Goal: Task Accomplishment & Management: Manage account settings

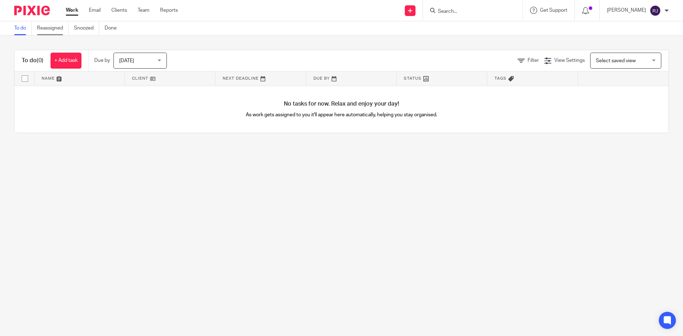
click at [42, 28] on link "Reassigned" at bounding box center [53, 28] width 32 height 14
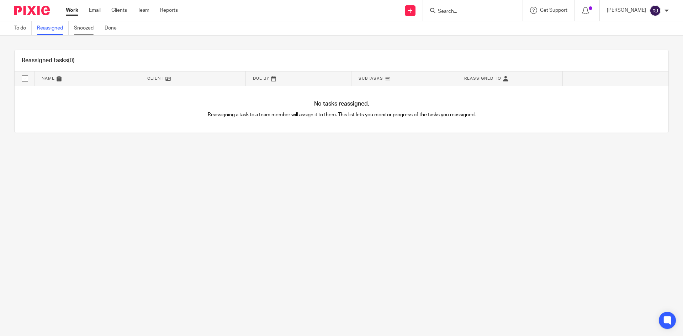
click at [85, 27] on link "Snoozed" at bounding box center [86, 28] width 25 height 14
click at [116, 27] on link "Done" at bounding box center [113, 28] width 17 height 14
click at [23, 29] on link "To do" at bounding box center [22, 28] width 17 height 14
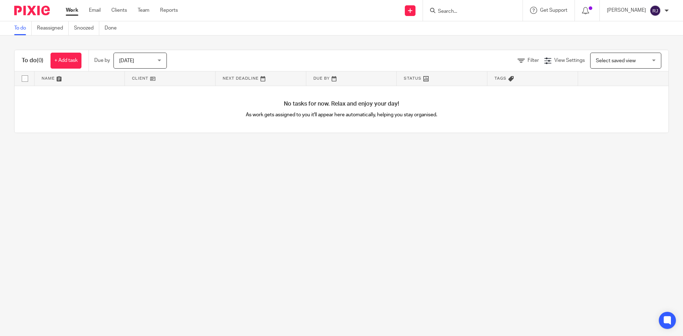
click at [34, 13] on img at bounding box center [32, 11] width 36 height 10
click at [641, 7] on p "[PERSON_NAME]" at bounding box center [626, 10] width 39 height 7
click at [647, 36] on span "Email integration" at bounding box center [646, 38] width 37 height 5
